Goal: Task Accomplishment & Management: Complete application form

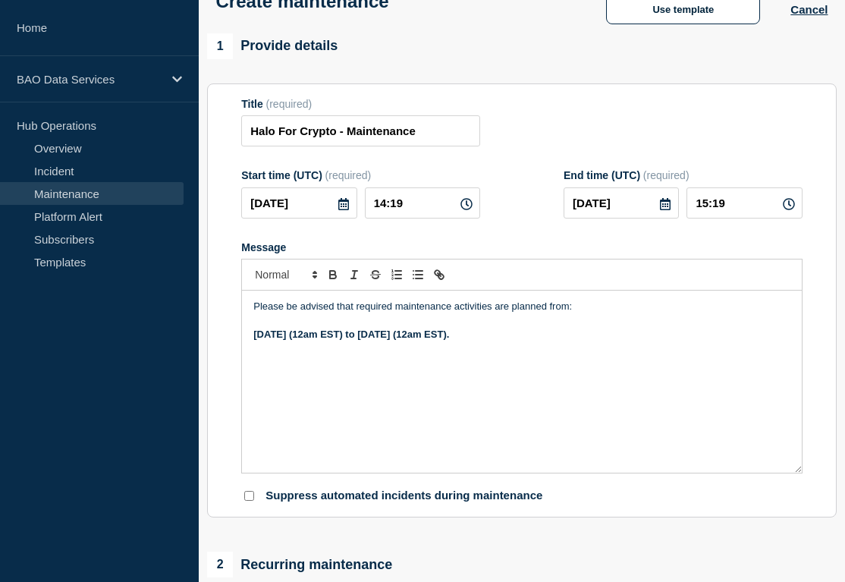
click at [341, 210] on icon at bounding box center [343, 204] width 11 height 12
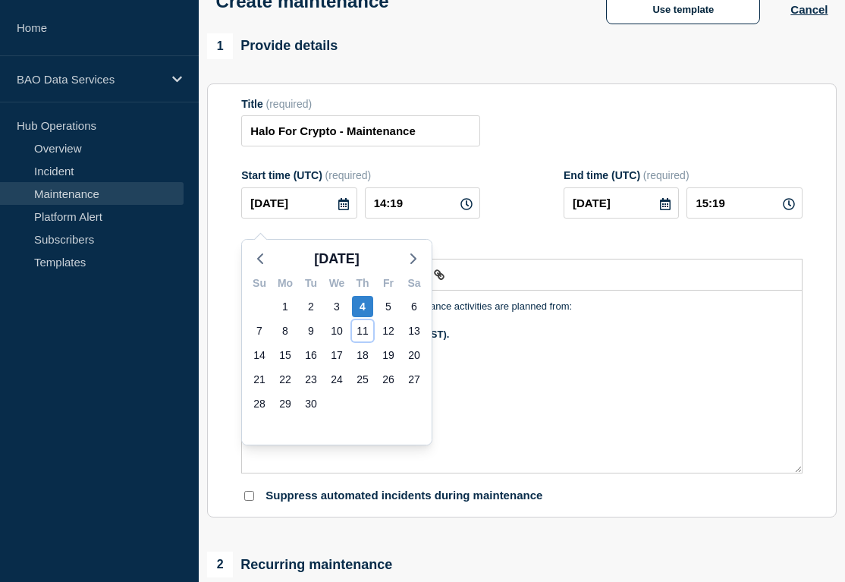
click at [369, 323] on div "11" at bounding box center [362, 330] width 21 height 21
type input "[DATE]"
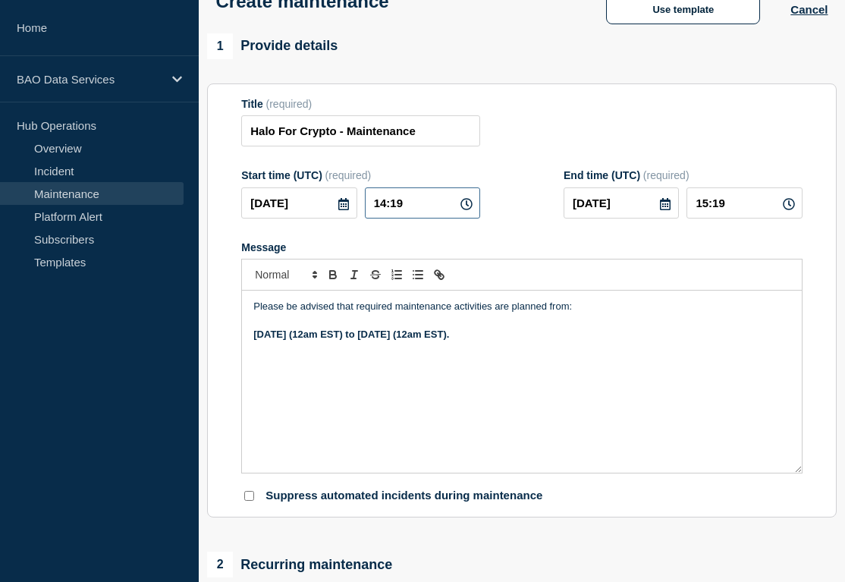
drag, startPoint x: 398, startPoint y: 213, endPoint x: 330, endPoint y: 218, distance: 68.5
click at [330, 218] on div "2025-09-11 14:19" at bounding box center [360, 202] width 239 height 31
click at [374, 218] on input "00:__" at bounding box center [422, 202] width 115 height 31
click at [378, 218] on input "00:__" at bounding box center [422, 202] width 115 height 31
click at [380, 217] on input "00:__" at bounding box center [422, 202] width 115 height 31
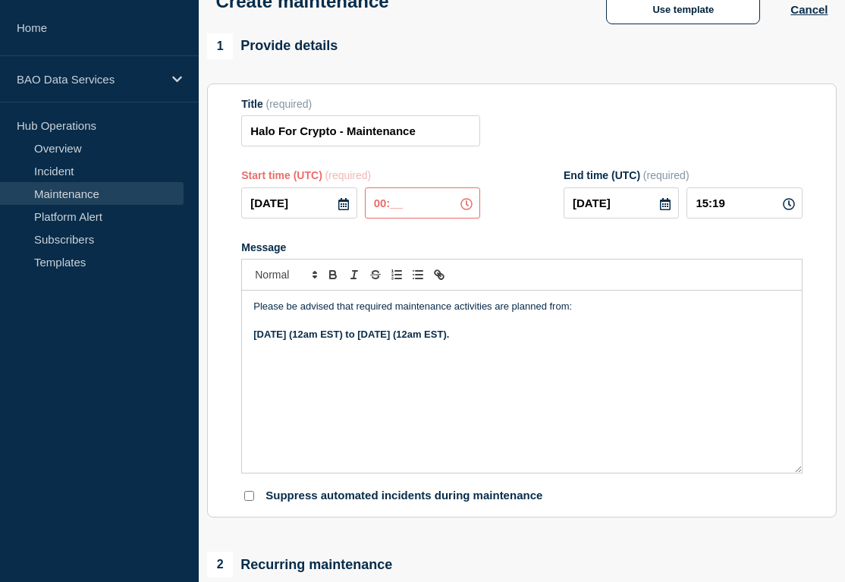
click at [389, 215] on input "00:__" at bounding box center [422, 202] width 115 height 31
type input "04:00"
type input "05:00"
drag, startPoint x: 568, startPoint y: 262, endPoint x: 677, endPoint y: 248, distance: 109.4
click at [568, 253] on div "Message" at bounding box center [521, 247] width 561 height 12
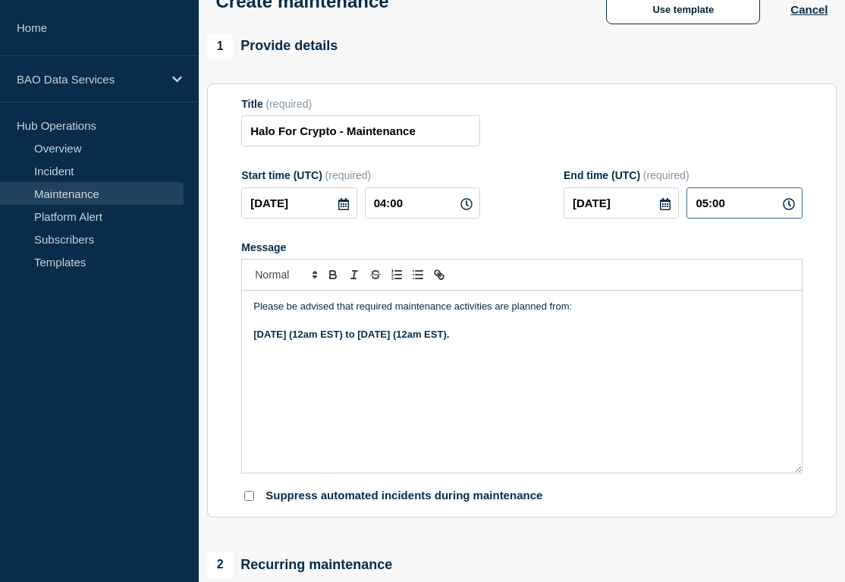
drag, startPoint x: 726, startPoint y: 212, endPoint x: 656, endPoint y: 212, distance: 69.8
click at [656, 212] on div "2025-09-11 05:00" at bounding box center [683, 202] width 239 height 31
click at [665, 210] on icon at bounding box center [665, 204] width 12 height 12
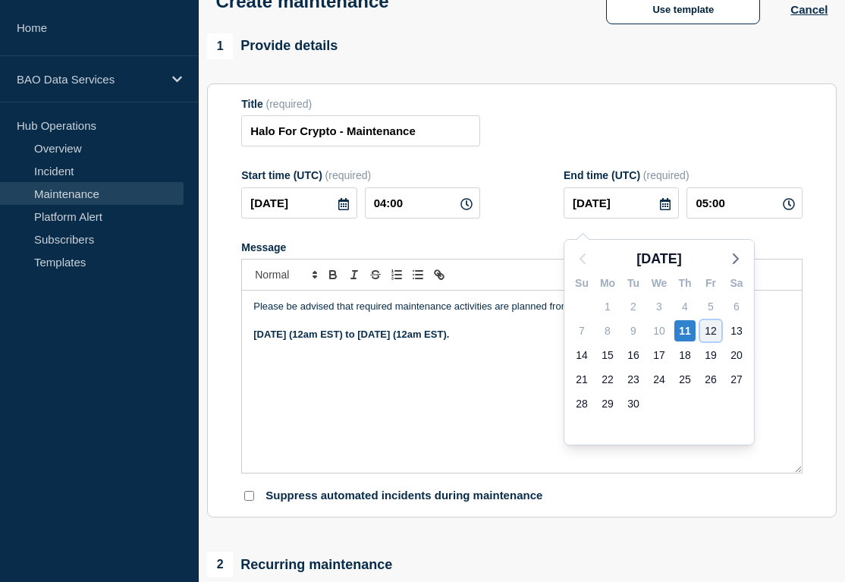
click at [711, 325] on div "12" at bounding box center [710, 330] width 21 height 21
type input "2025-09-12"
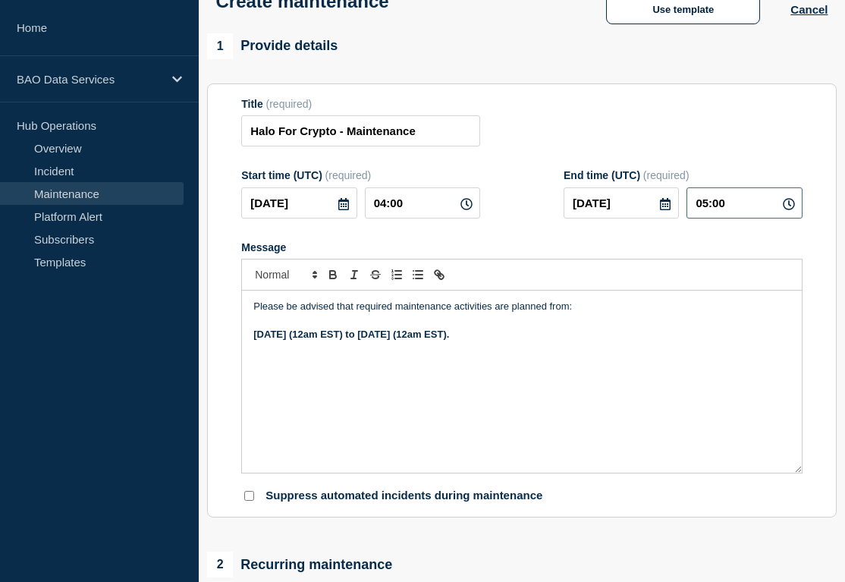
drag, startPoint x: 746, startPoint y: 212, endPoint x: 688, endPoint y: 216, distance: 57.8
click at [688, 216] on input "05:00" at bounding box center [743, 202] width 115 height 31
click at [711, 216] on input "05:00" at bounding box center [743, 202] width 115 height 31
click at [706, 210] on input "05:00" at bounding box center [743, 202] width 115 height 31
type input "04:00"
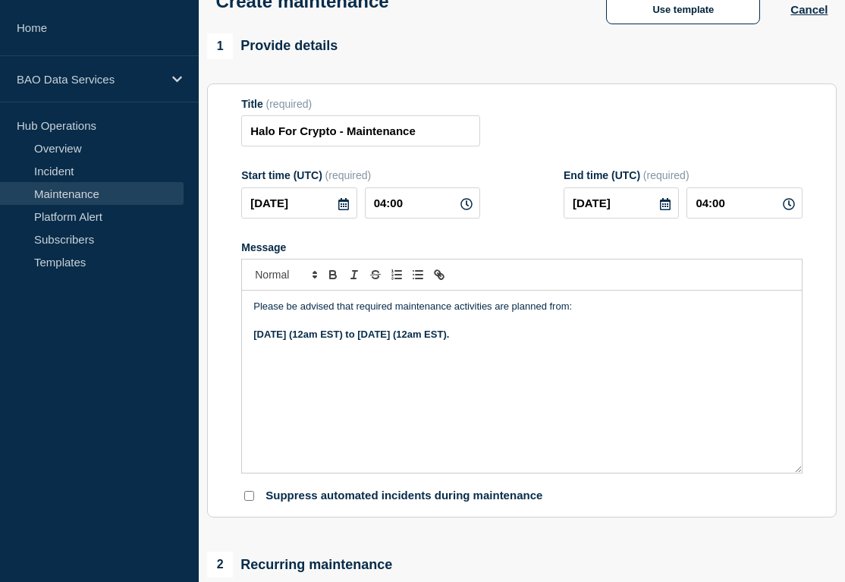
click at [666, 246] on form "Title (required) Halo For Crypto - Maintenance Start time (UTC) (required) 2025…" at bounding box center [521, 301] width 561 height 406
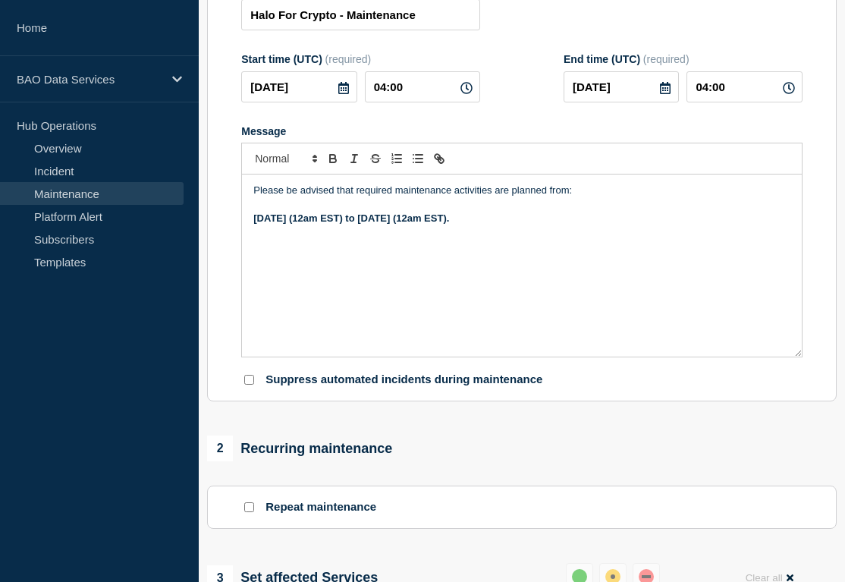
scroll to position [843, 0]
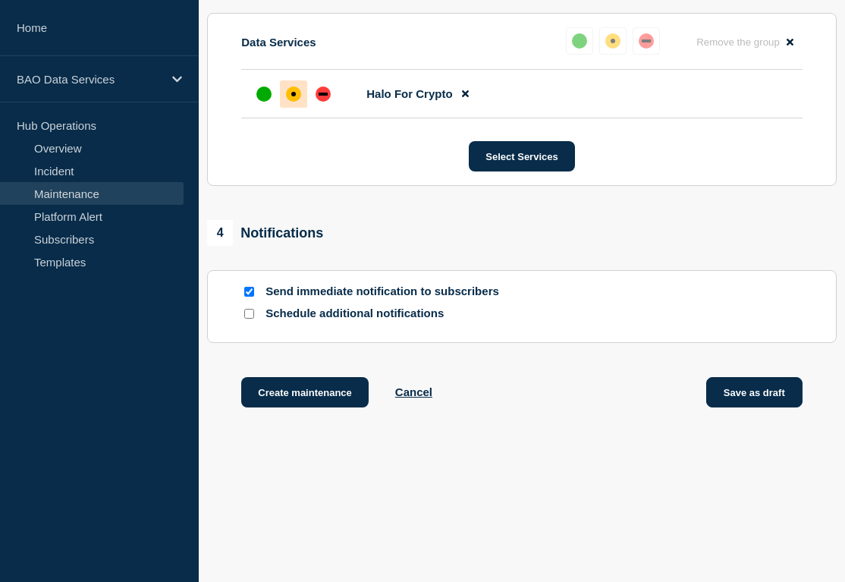
click at [769, 400] on button "Save as draft" at bounding box center [754, 392] width 96 height 30
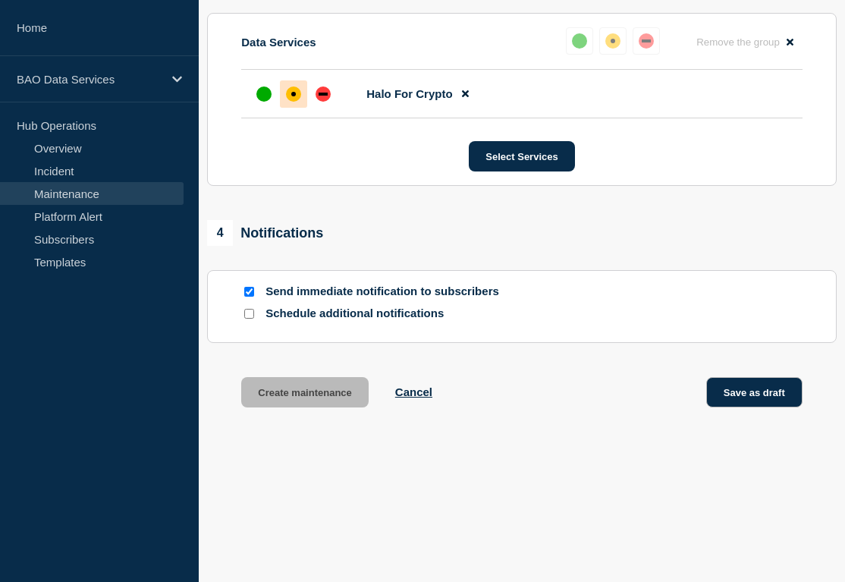
scroll to position [876, 0]
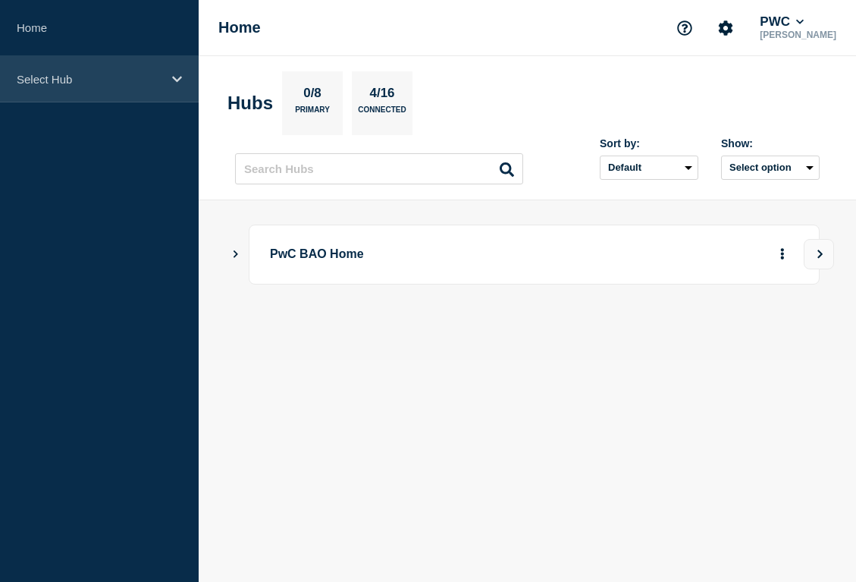
click at [136, 85] on p "Select Hub" at bounding box center [90, 79] width 146 height 13
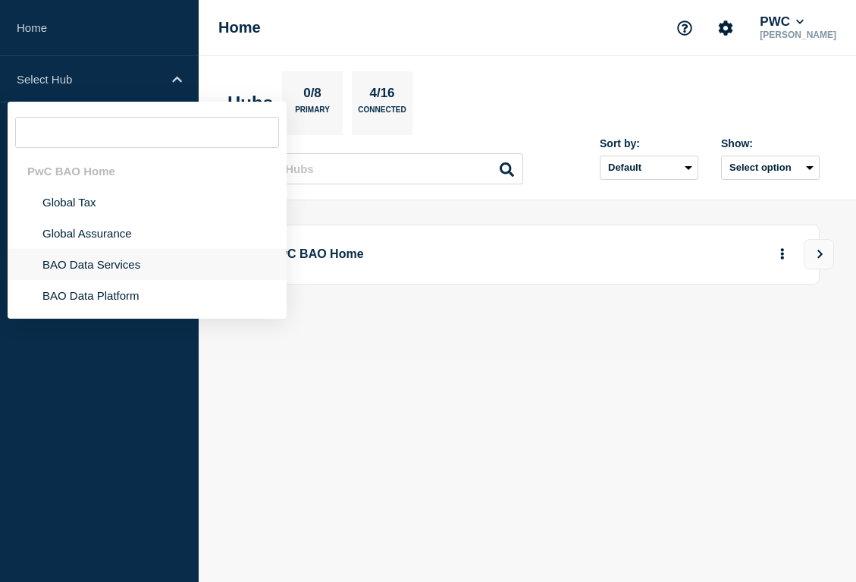
click at [170, 271] on li "BAO Data Services" at bounding box center [147, 264] width 279 height 31
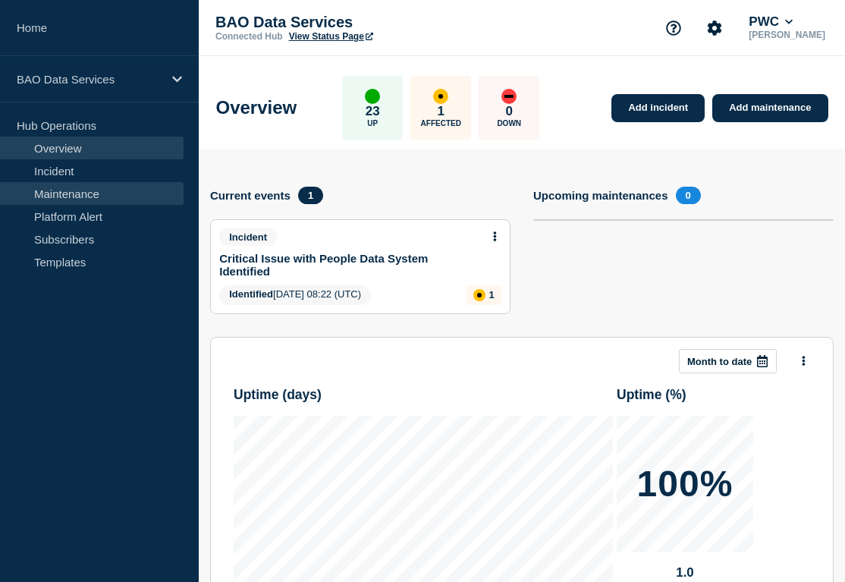
click at [100, 189] on link "Maintenance" at bounding box center [92, 193] width 184 height 23
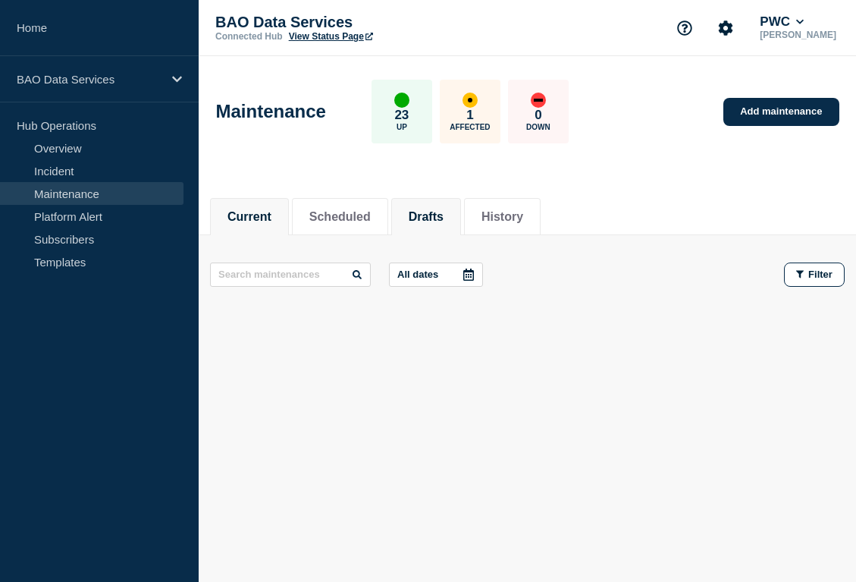
click at [391, 228] on li "Drafts" at bounding box center [426, 216] width 70 height 37
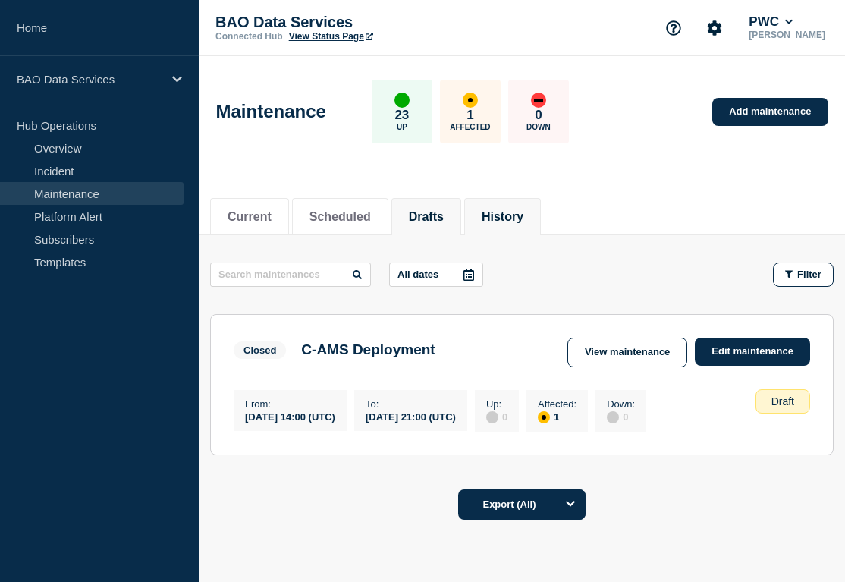
click at [483, 210] on button "History" at bounding box center [503, 217] width 42 height 14
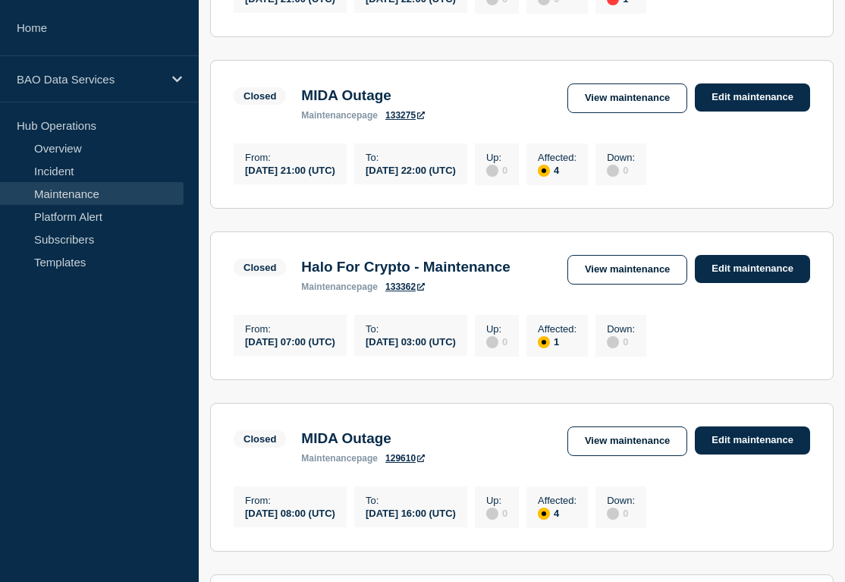
scroll to position [427, 0]
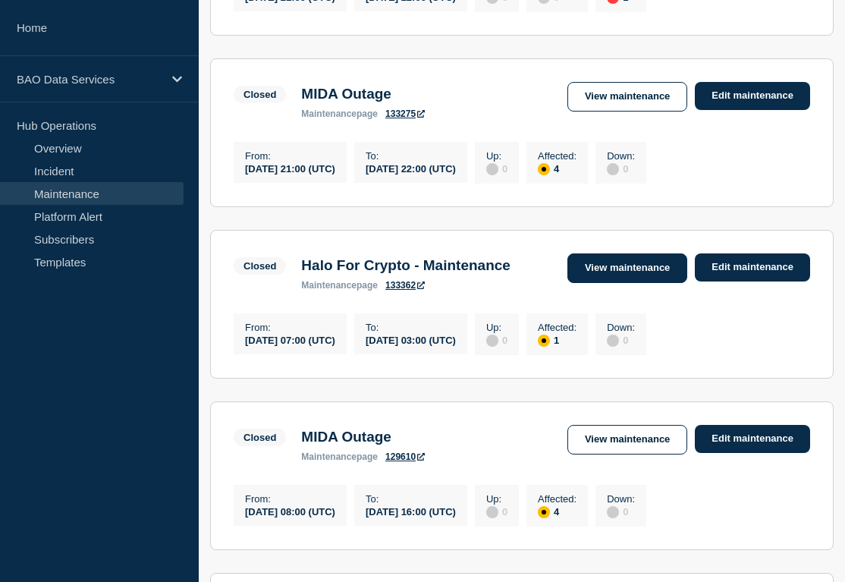
click at [626, 283] on link "View maintenance" at bounding box center [627, 268] width 120 height 30
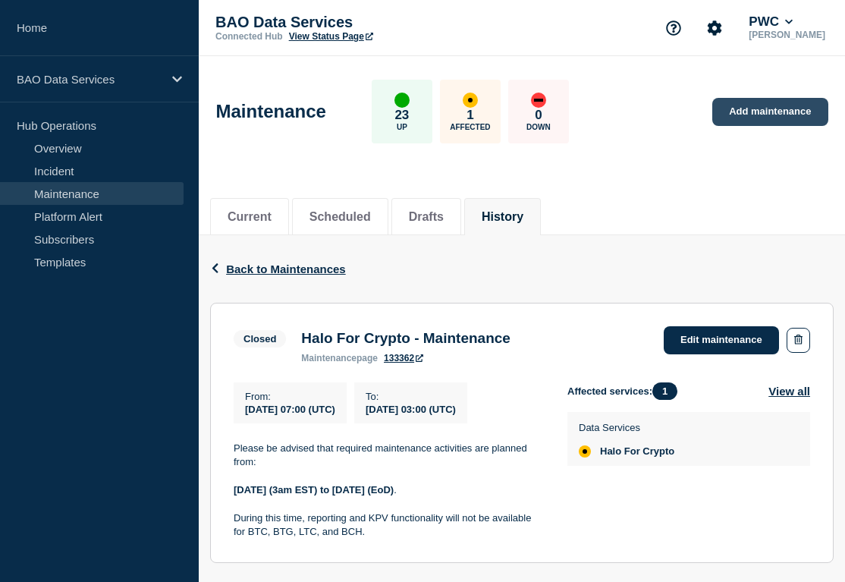
click at [792, 108] on link "Add maintenance" at bounding box center [769, 112] width 115 height 28
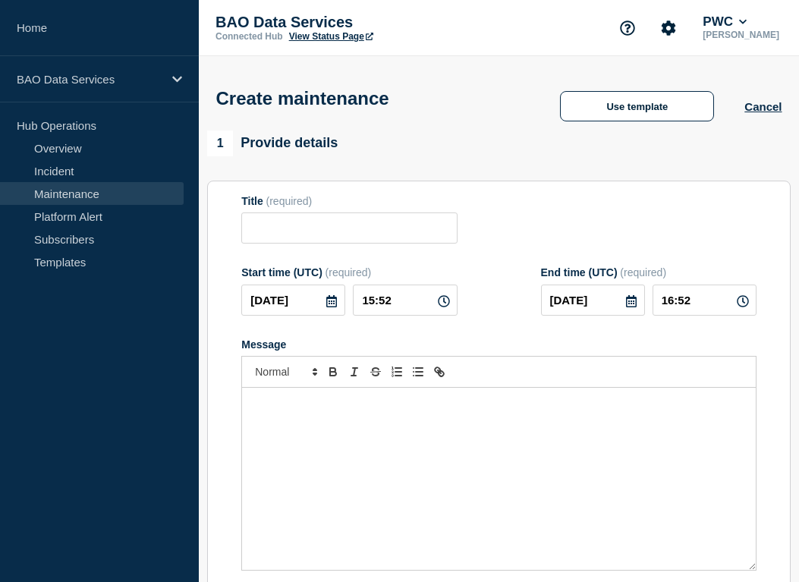
click at [328, 307] on icon at bounding box center [331, 301] width 11 height 12
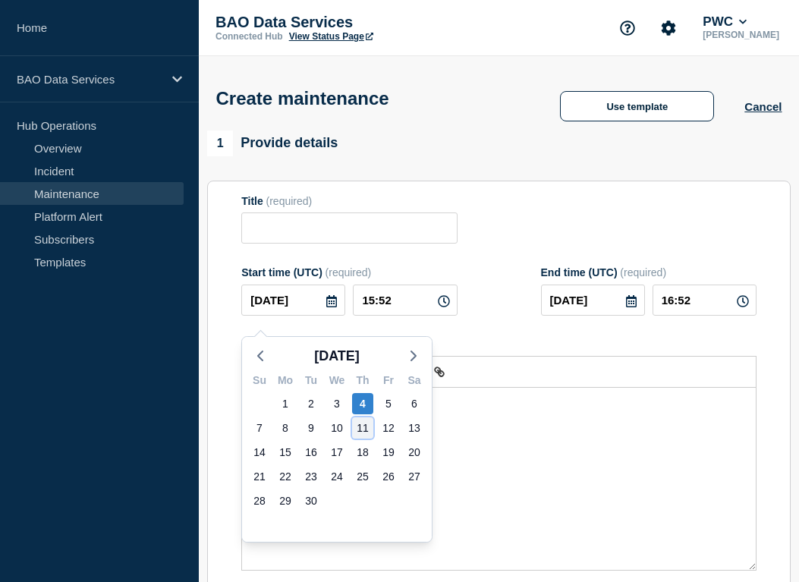
click at [359, 429] on div "11" at bounding box center [362, 427] width 21 height 21
type input "2025-09-11"
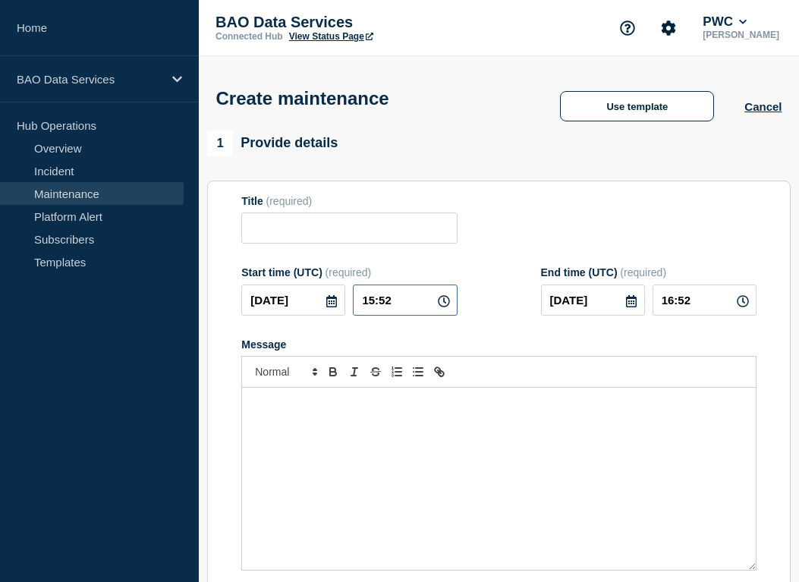
drag, startPoint x: 400, startPoint y: 311, endPoint x: 336, endPoint y: 312, distance: 63.7
click at [336, 312] on div "2025-09-11 15:52" at bounding box center [348, 299] width 215 height 31
click at [398, 312] on input "15:52" at bounding box center [405, 299] width 104 height 31
type input "04:00"
type input "05:00"
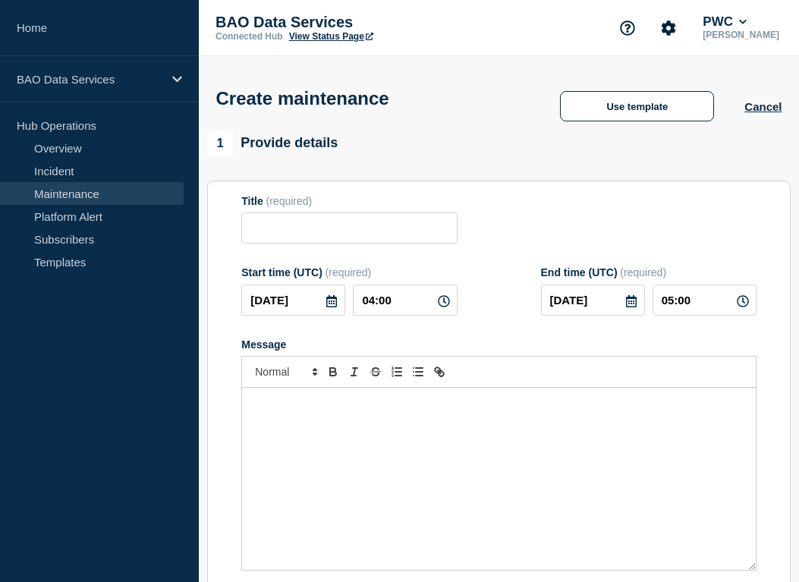
click at [632, 307] on icon at bounding box center [631, 301] width 12 height 12
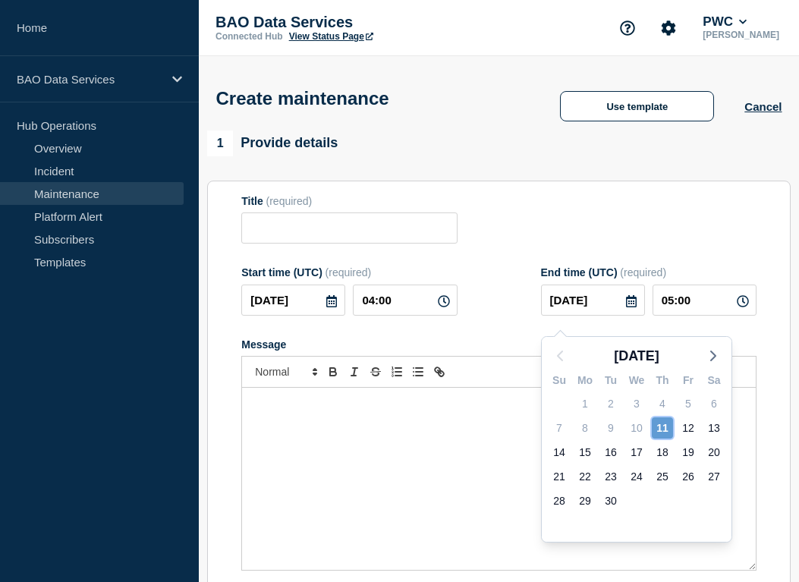
click at [664, 429] on div "11" at bounding box center [661, 427] width 21 height 21
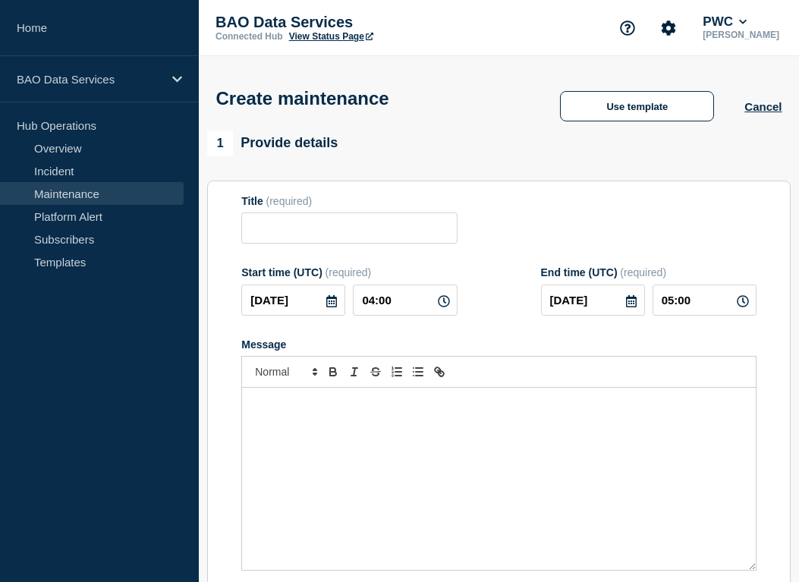
click at [633, 307] on icon at bounding box center [631, 301] width 11 height 12
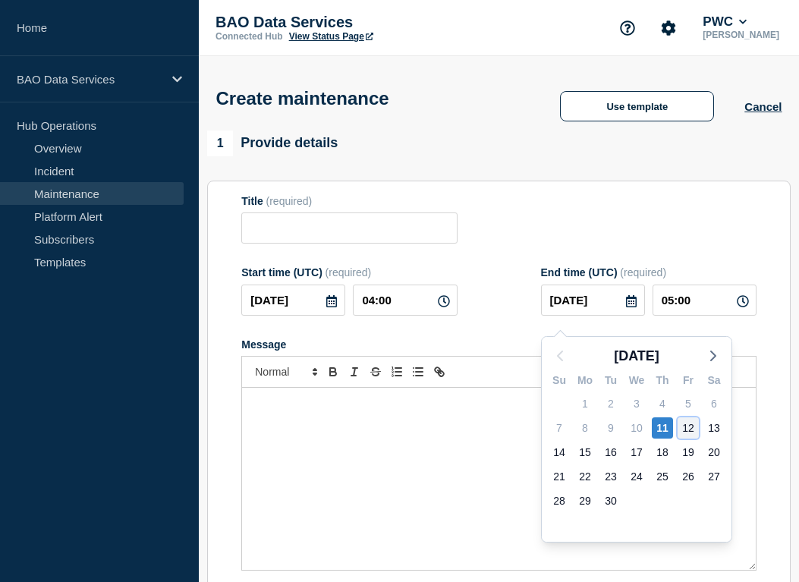
click at [686, 424] on div "12" at bounding box center [687, 427] width 21 height 21
type input "2025-09-12"
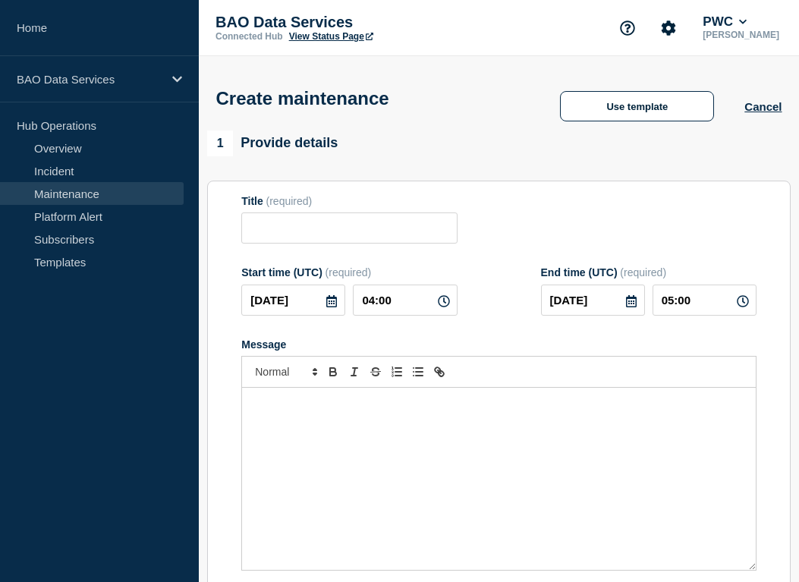
click at [738, 307] on icon at bounding box center [742, 301] width 12 height 12
click at [674, 309] on input "05:00" at bounding box center [704, 299] width 104 height 31
type input "04:00"
drag, startPoint x: 473, startPoint y: 351, endPoint x: 374, endPoint y: 290, distance: 116.4
click at [473, 350] on div "Message" at bounding box center [498, 344] width 515 height 12
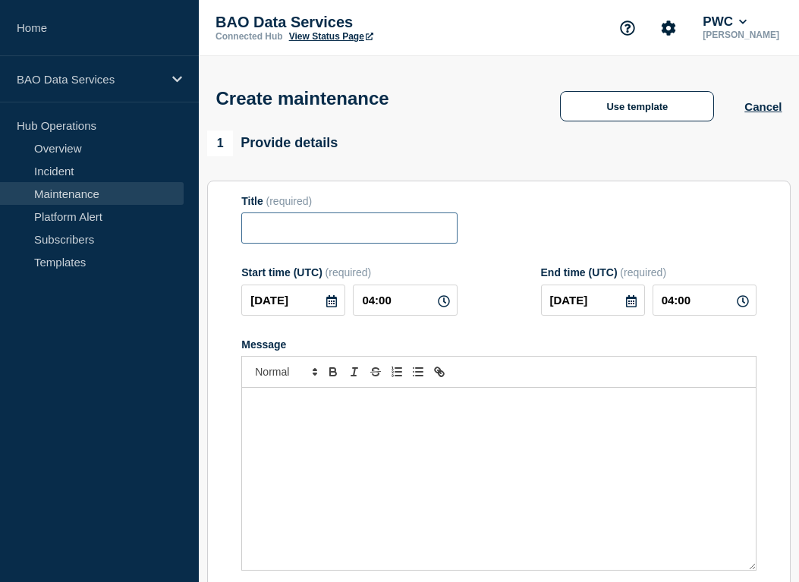
click at [384, 228] on input "Title" at bounding box center [348, 227] width 215 height 31
paste input "Halo For Crypto - Maintenance"
type input "Halo For Crypto - Maintenance"
click at [399, 473] on div "Message" at bounding box center [498, 479] width 513 height 182
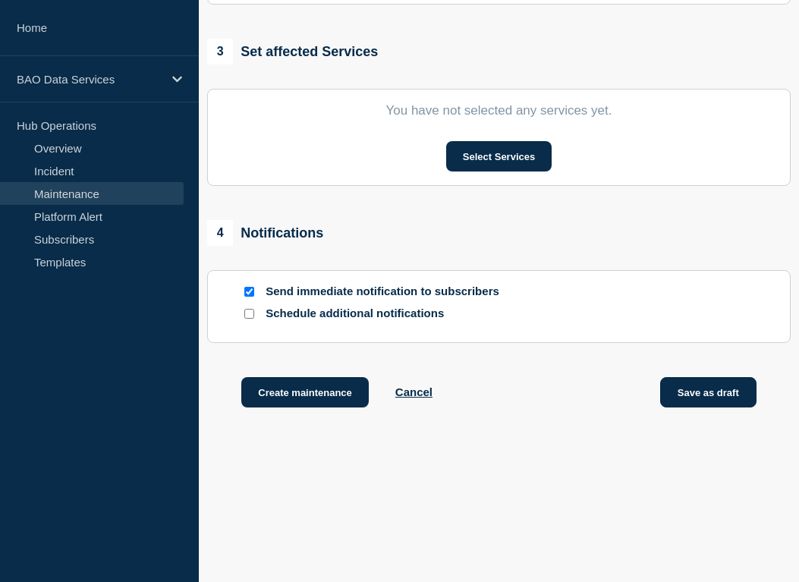
click at [730, 385] on button "Save as draft" at bounding box center [708, 392] width 96 height 30
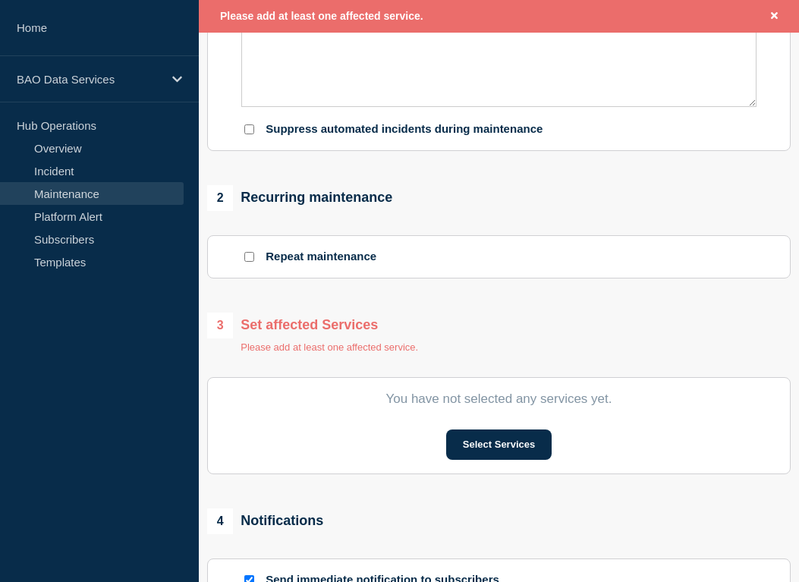
scroll to position [432, 0]
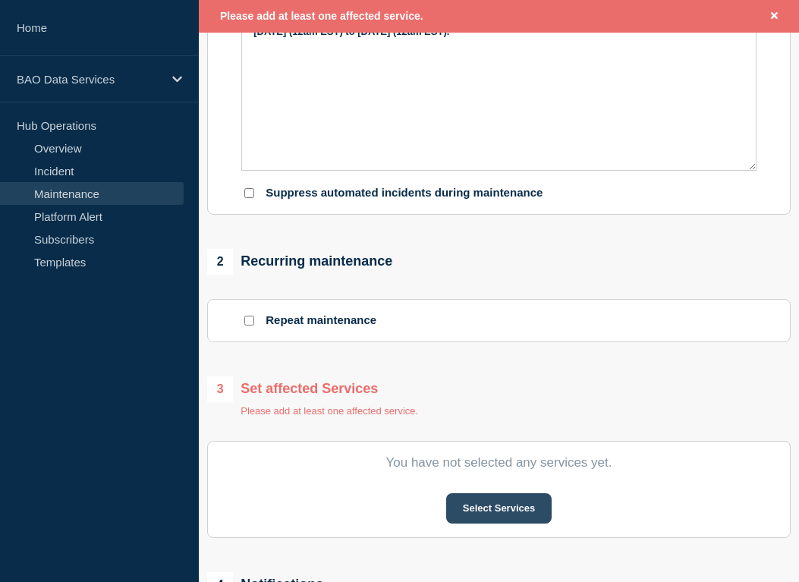
click at [493, 523] on button "Select Services" at bounding box center [498, 508] width 105 height 30
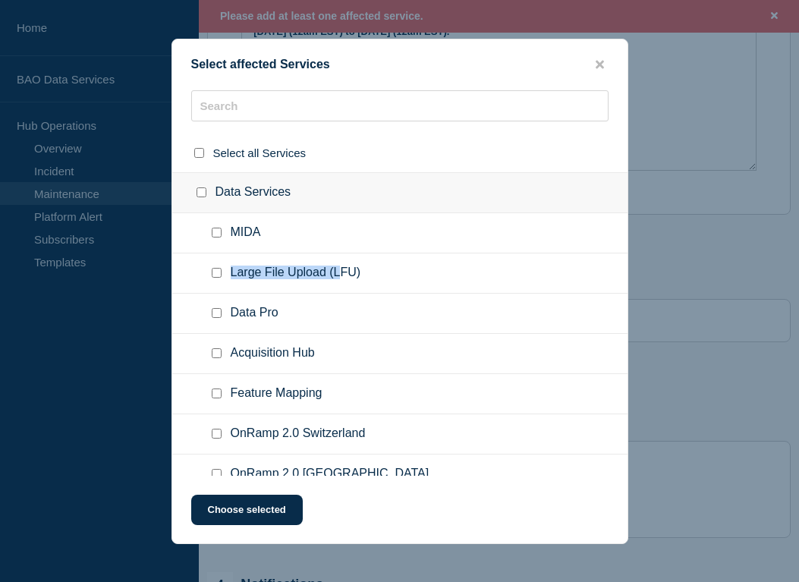
click at [343, 271] on span "Large File Upload (LFU)" at bounding box center [296, 272] width 130 height 15
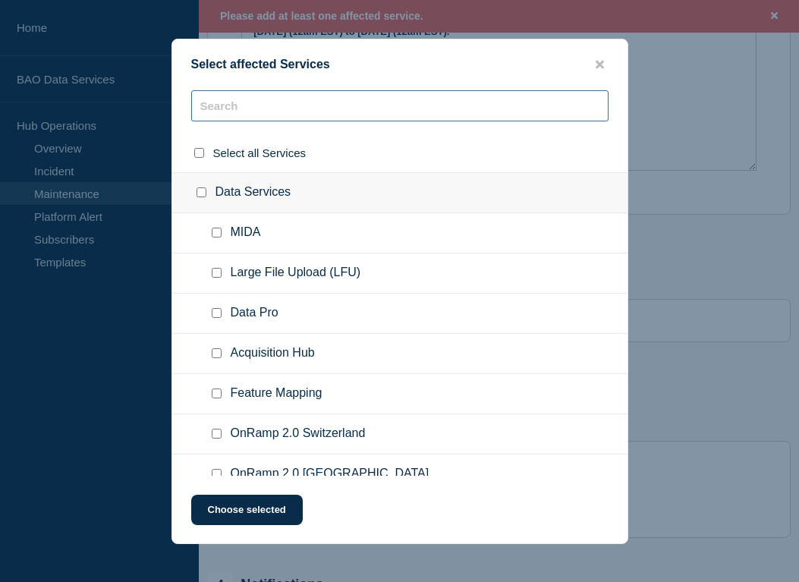
click at [245, 105] on input "text" at bounding box center [399, 105] width 417 height 31
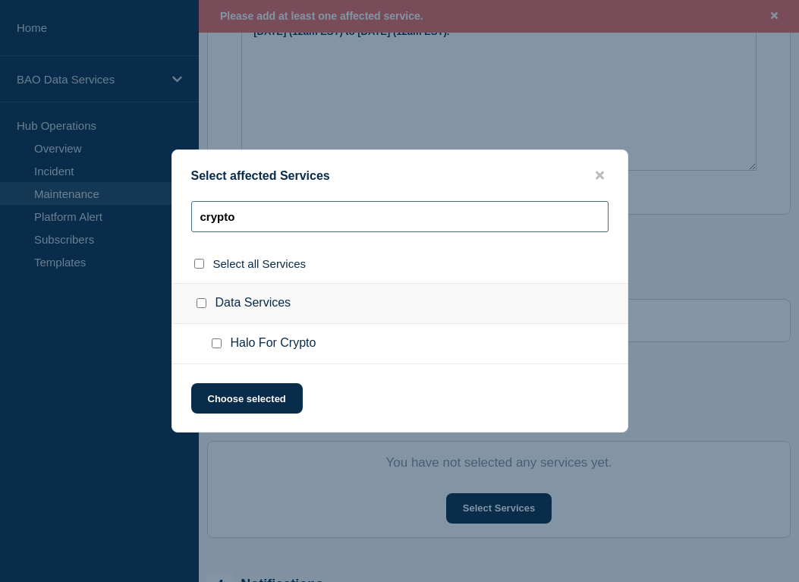
type input "crypto"
click at [223, 349] on div at bounding box center [220, 343] width 22 height 15
click at [218, 347] on input "Halo For Crypto checkbox" at bounding box center [217, 343] width 10 height 10
checkbox input "true"
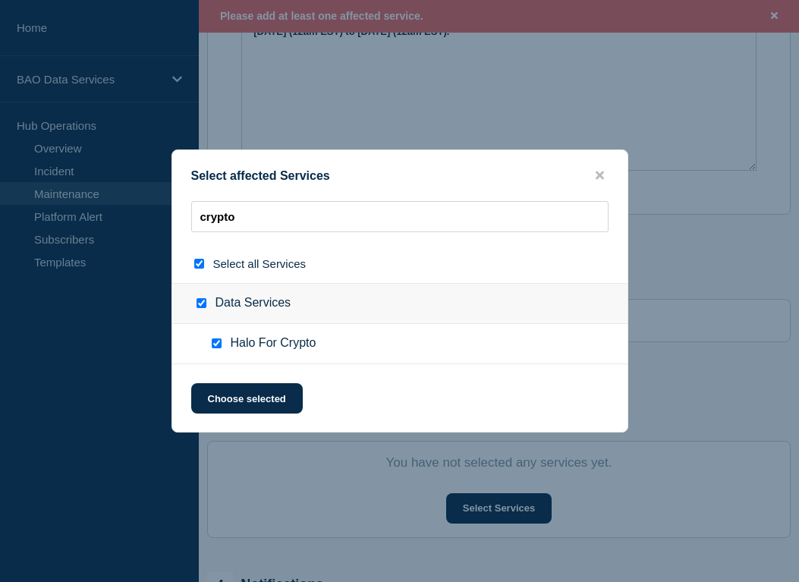
checkbox input "true"
click at [253, 413] on button "Choose selected" at bounding box center [246, 398] width 111 height 30
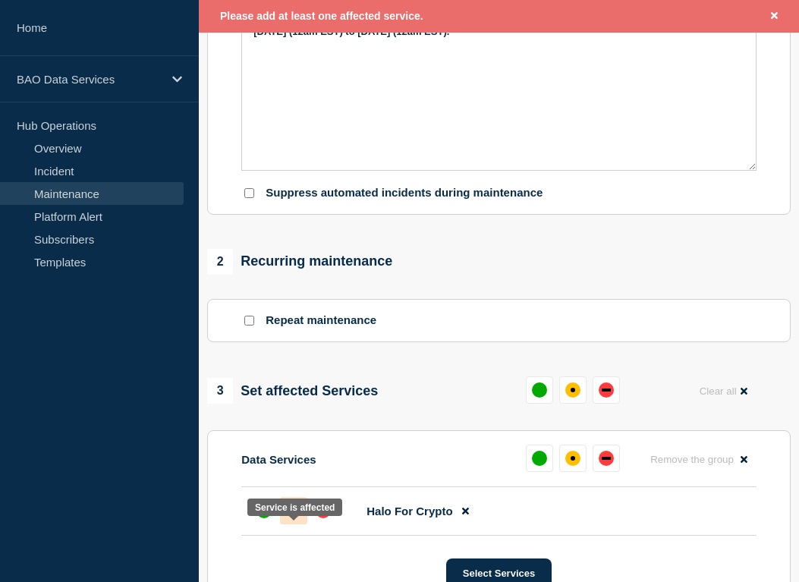
click at [293, 518] on div "affected" at bounding box center [293, 510] width 15 height 15
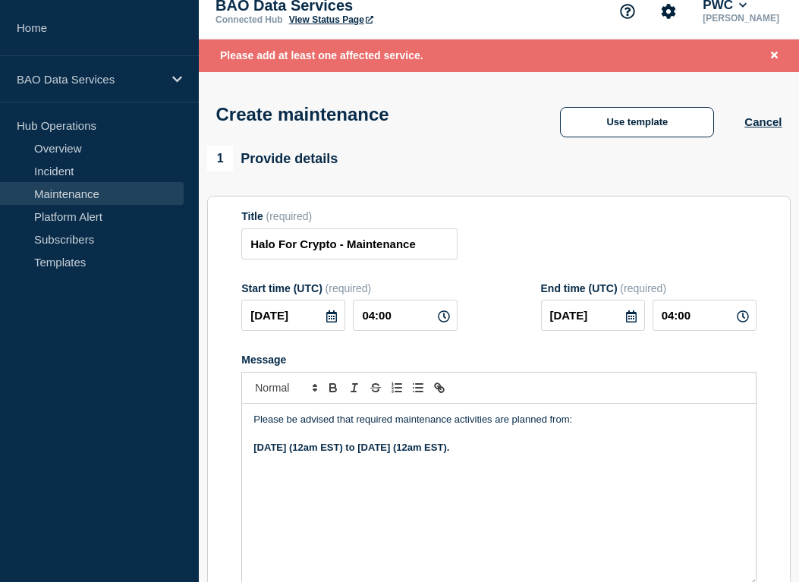
scroll to position [0, 0]
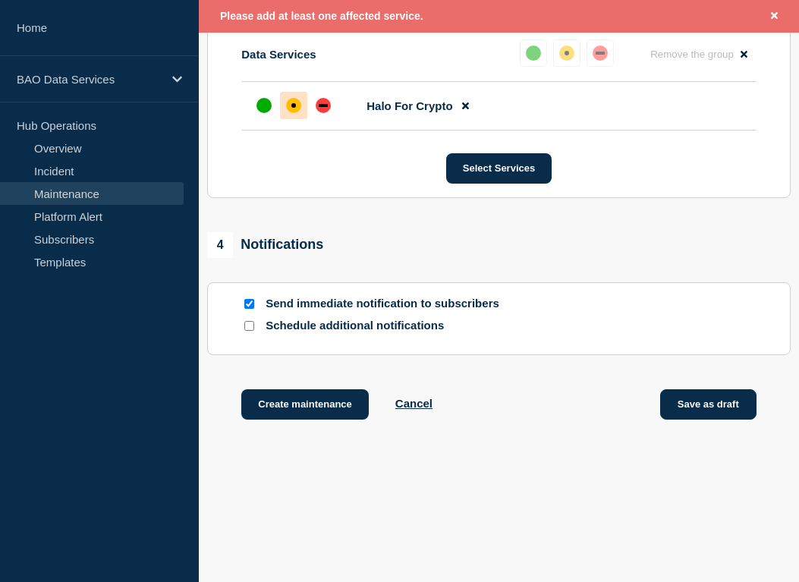
click at [730, 419] on button "Save as draft" at bounding box center [708, 404] width 96 height 30
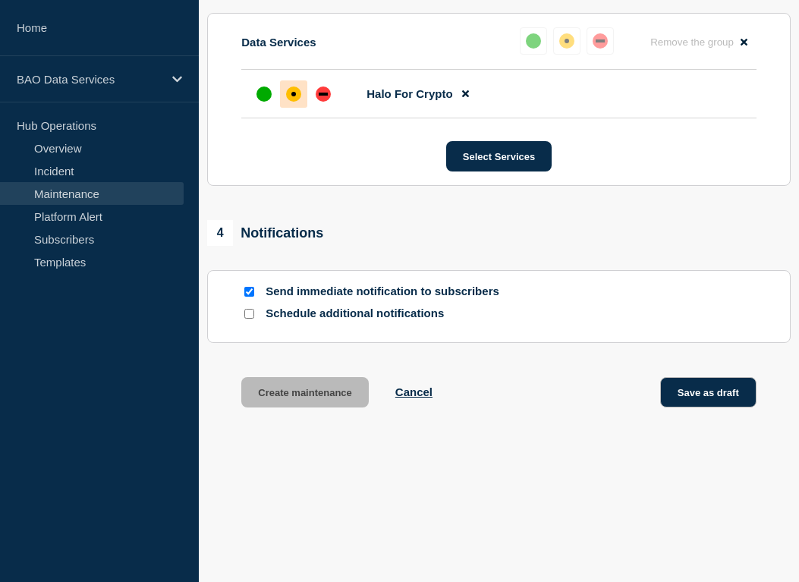
scroll to position [805, 0]
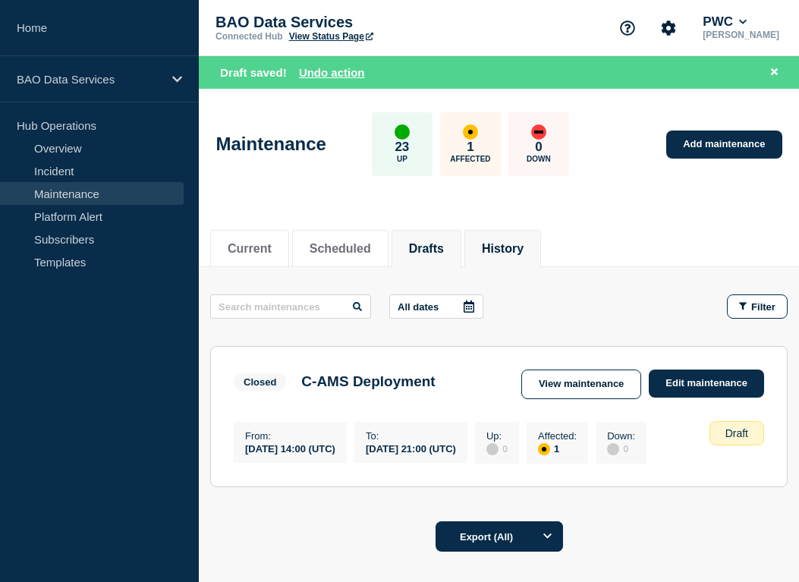
click at [472, 250] on li "History" at bounding box center [502, 248] width 77 height 37
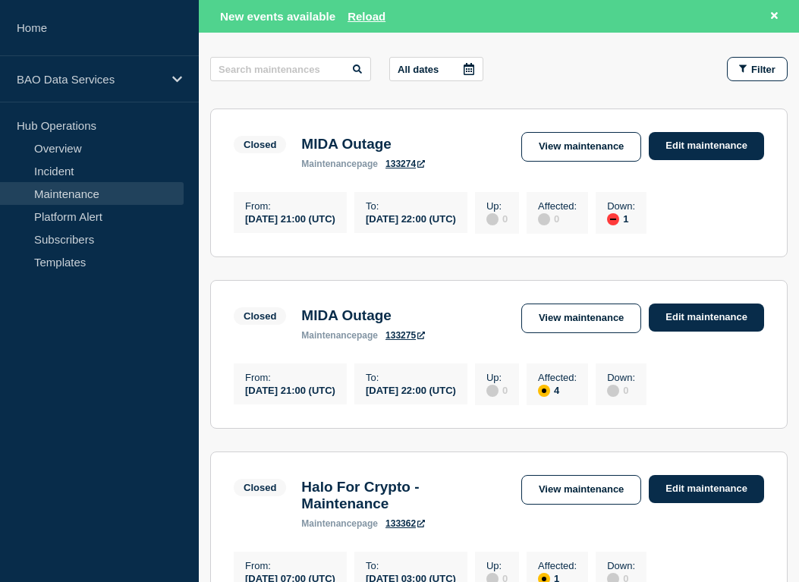
scroll to position [238, 0]
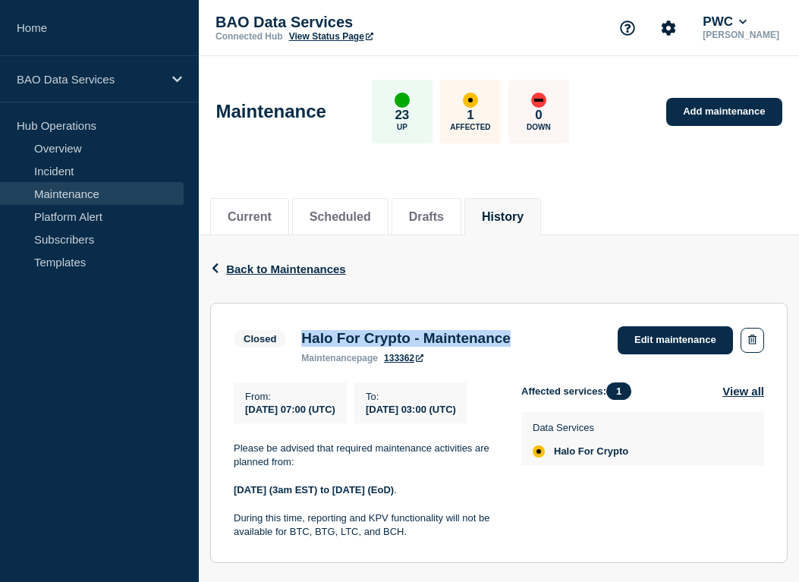
drag, startPoint x: 299, startPoint y: 339, endPoint x: 513, endPoint y: 339, distance: 214.6
click at [513, 339] on div "Halo For Crypto - Maintenance maintenance page 133362" at bounding box center [406, 346] width 224 height 33
copy h3 "Halo For Crypto - Maintenance"
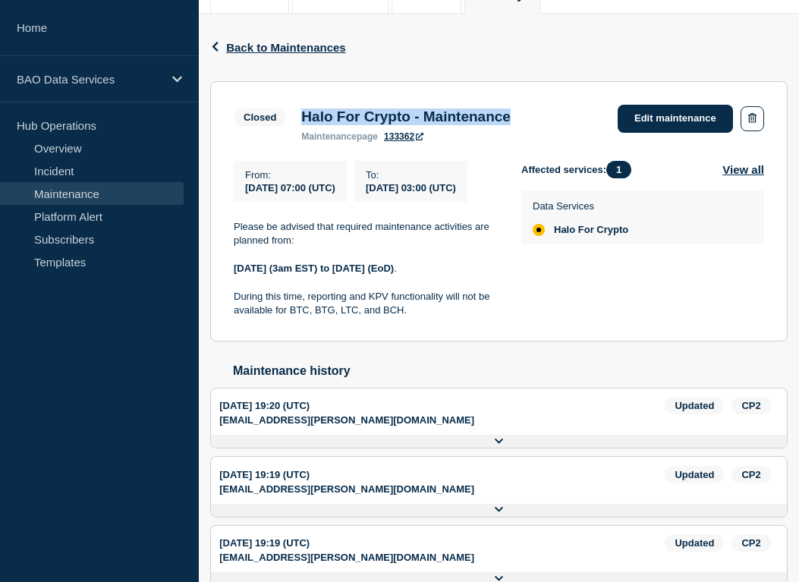
scroll to position [230, 0]
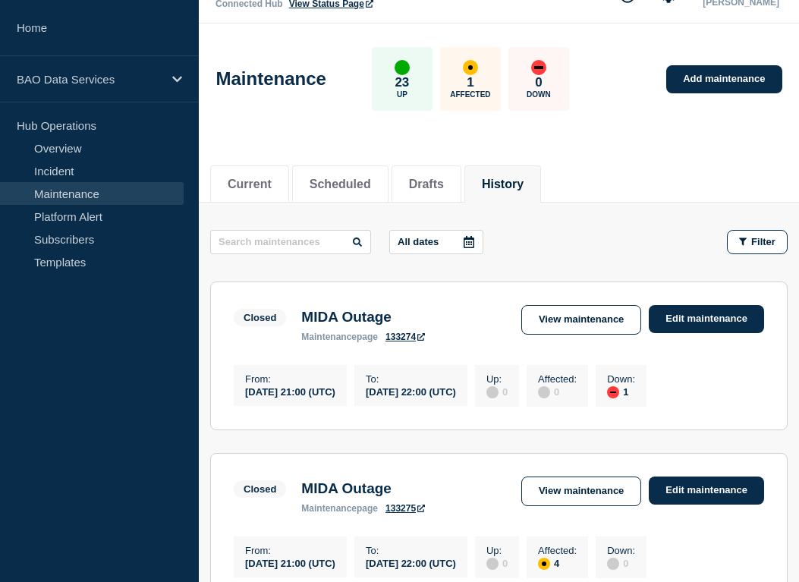
scroll to position [23, 0]
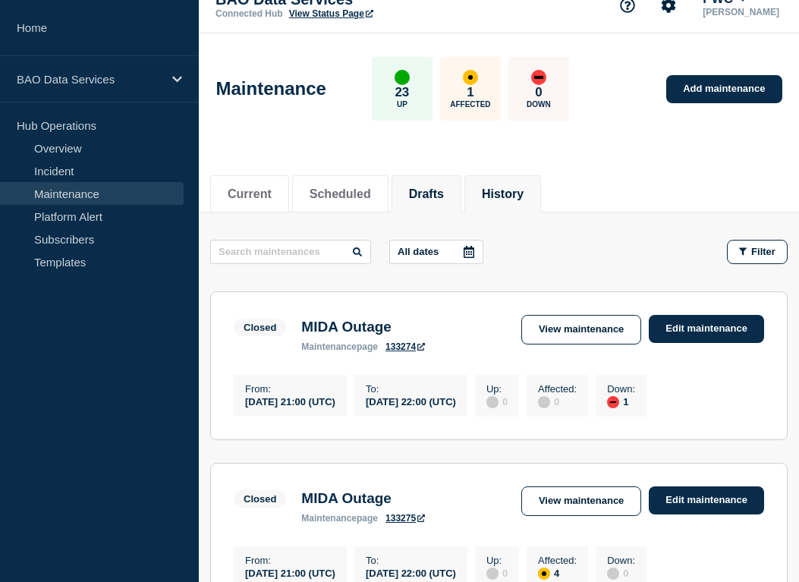
click at [409, 187] on button "Drafts" at bounding box center [426, 194] width 35 height 14
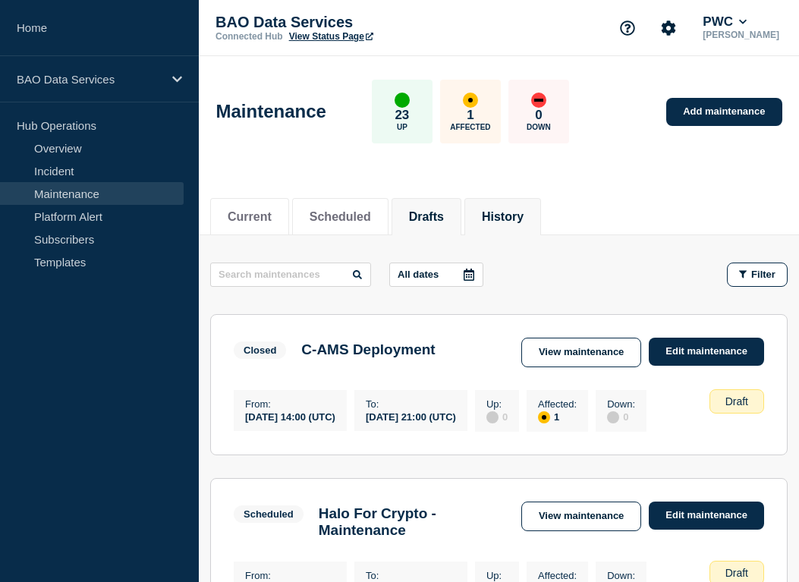
click at [498, 201] on li "History" at bounding box center [502, 216] width 77 height 37
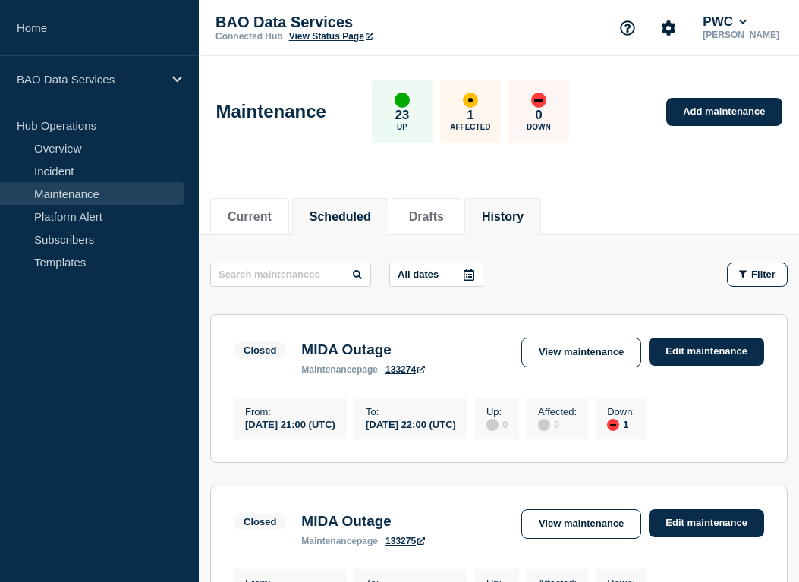
click at [350, 210] on button "Scheduled" at bounding box center [339, 217] width 61 height 14
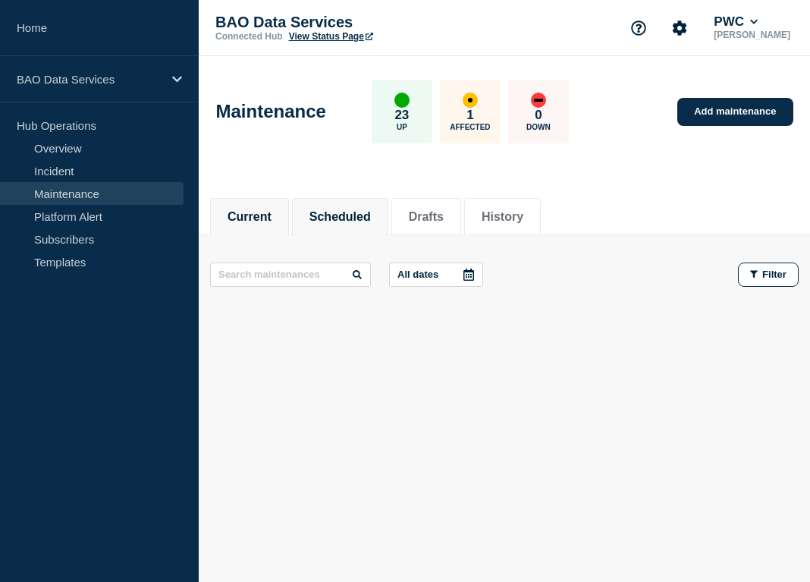
click at [248, 215] on button "Current" at bounding box center [250, 217] width 44 height 14
click at [481, 203] on li "History" at bounding box center [502, 216] width 77 height 37
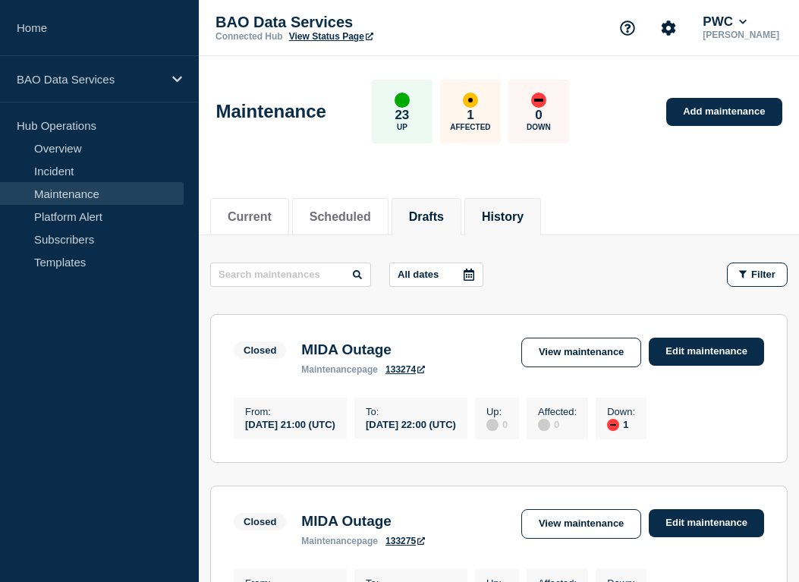
click at [408, 198] on li "Drafts" at bounding box center [426, 216] width 70 height 37
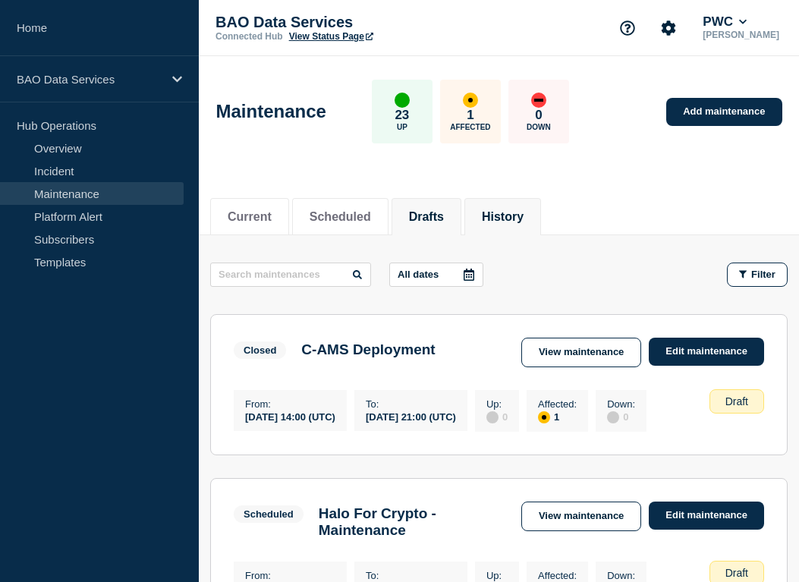
click at [485, 211] on button "History" at bounding box center [503, 217] width 42 height 14
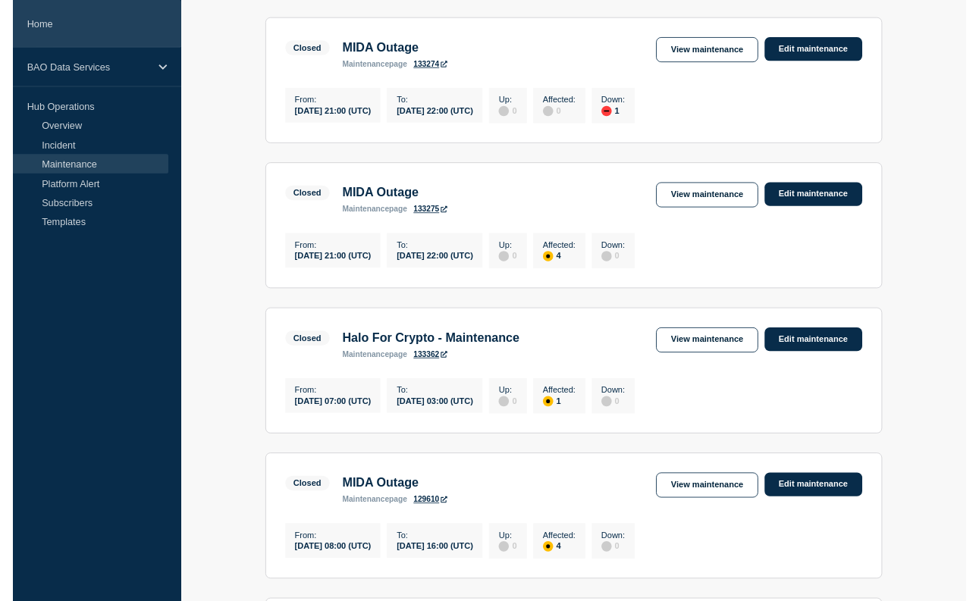
scroll to position [299, 0]
